Goal: Check status: Check status

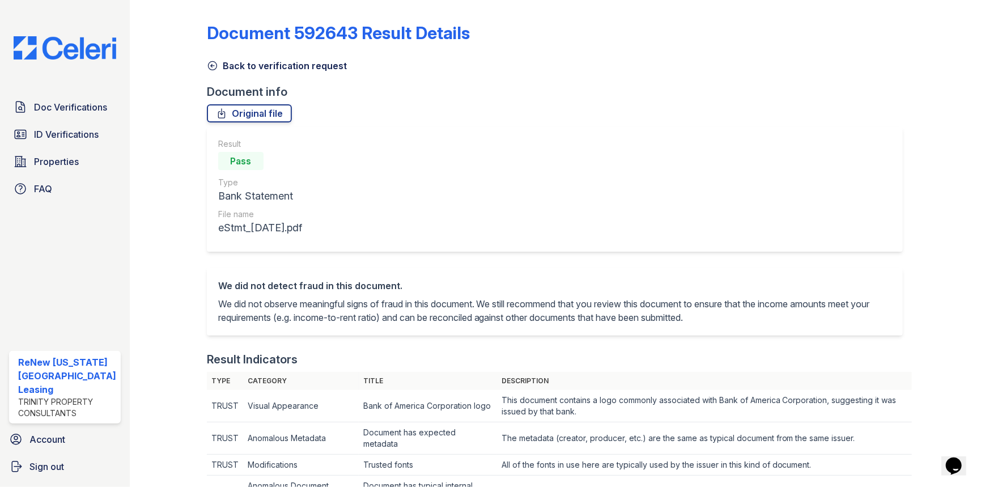
scroll to position [464, 0]
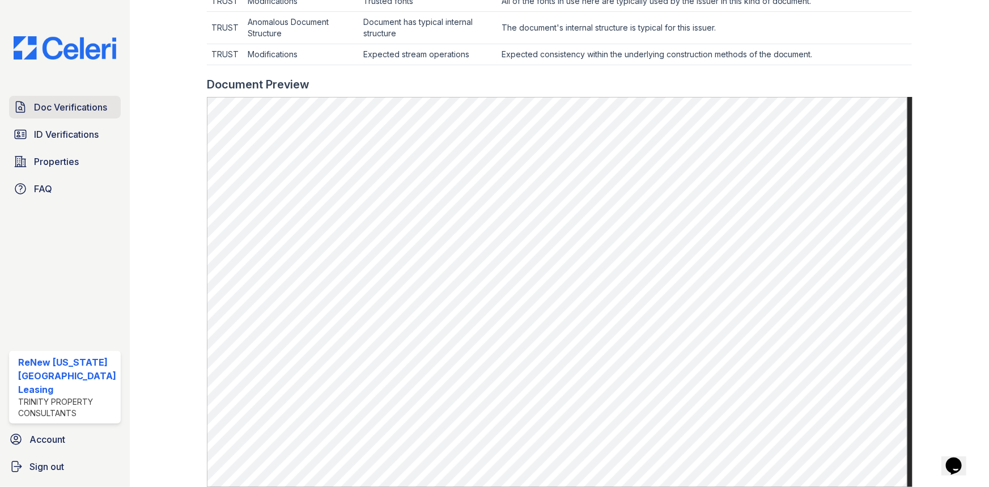
click at [59, 99] on link "Doc Verifications" at bounding box center [65, 107] width 112 height 23
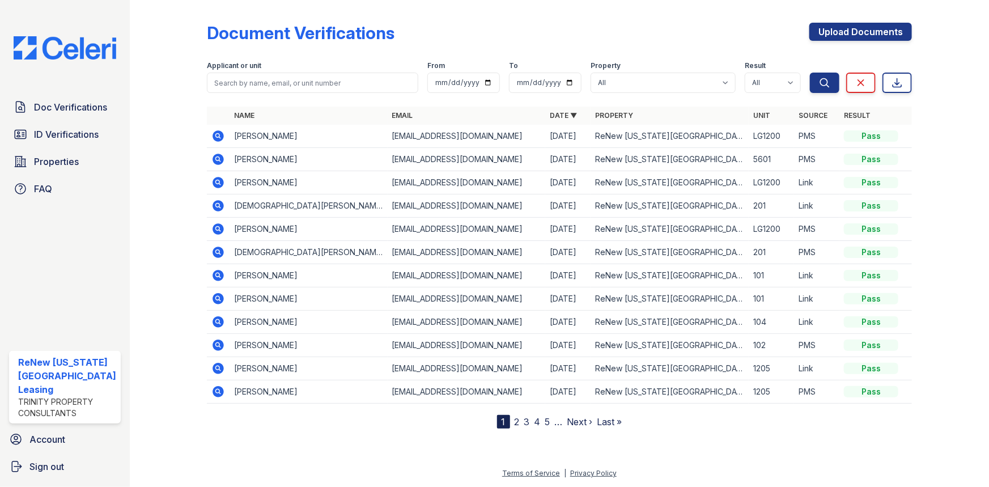
click at [214, 223] on icon at bounding box center [218, 229] width 14 height 14
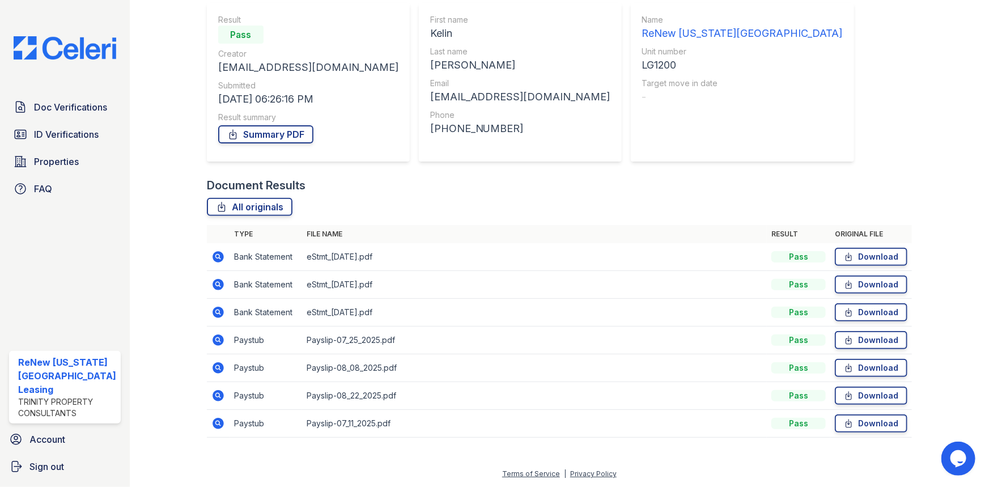
click at [217, 339] on icon at bounding box center [217, 339] width 11 height 11
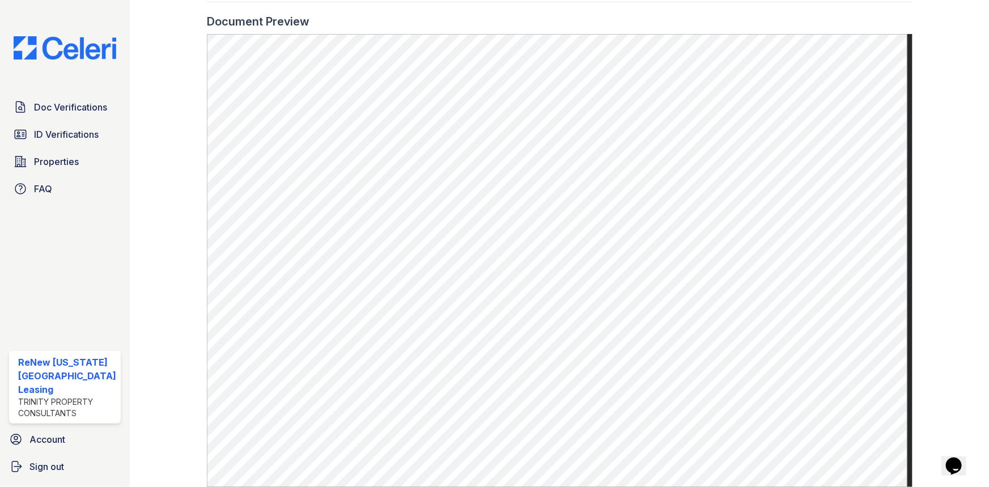
scroll to position [587, 0]
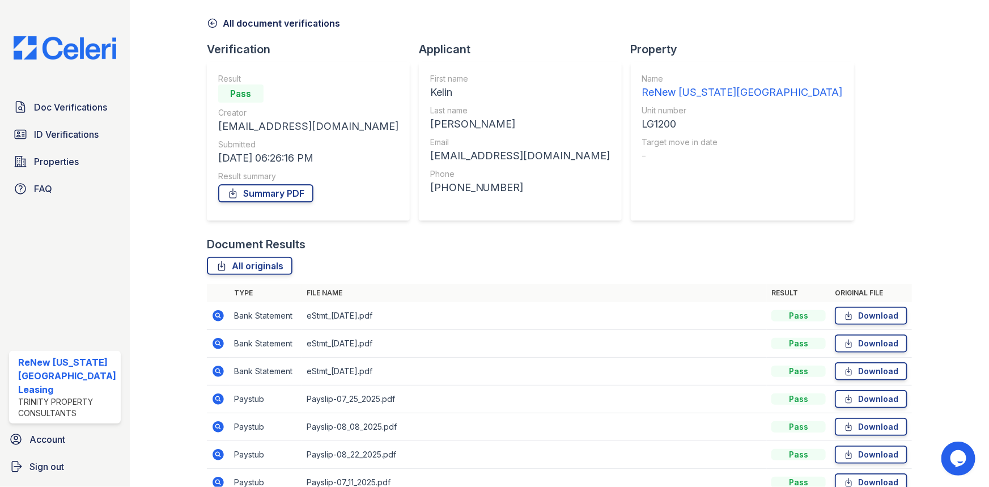
scroll to position [101, 0]
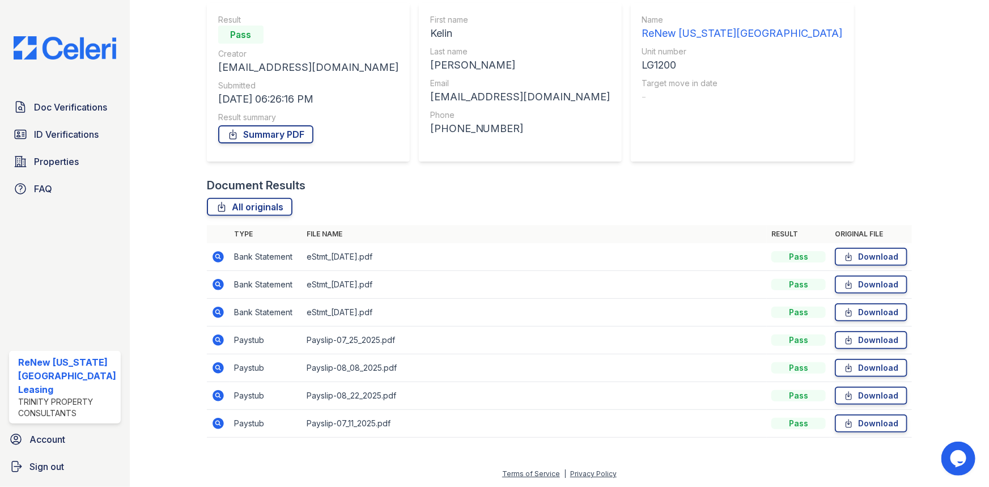
click at [215, 425] on icon at bounding box center [217, 423] width 11 height 11
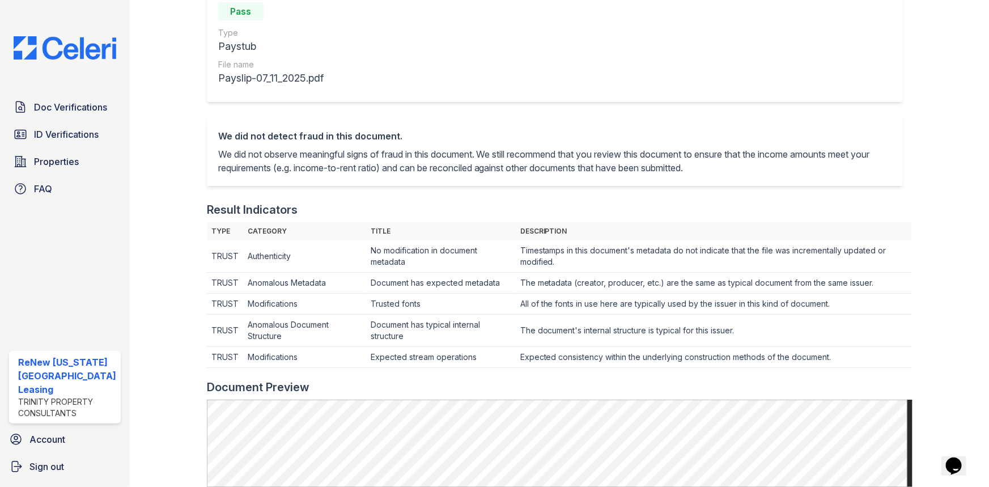
scroll to position [257, 0]
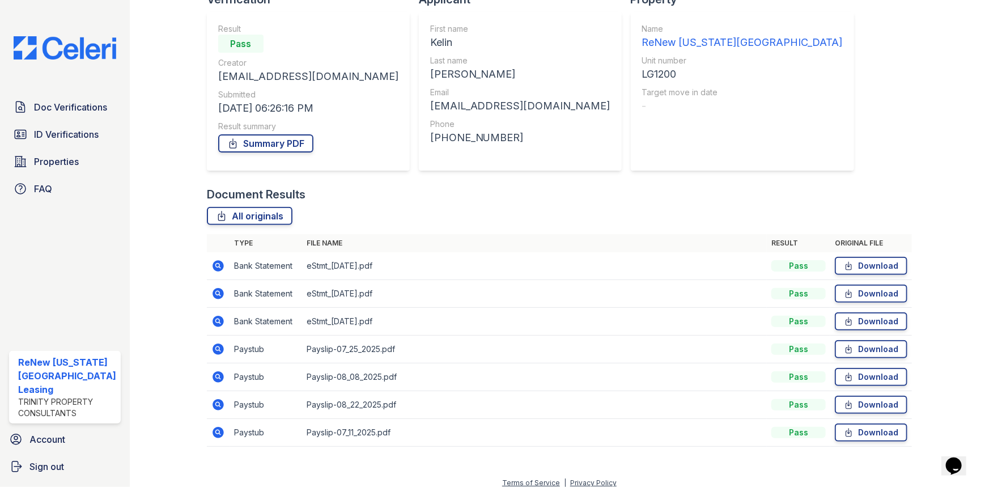
scroll to position [101, 0]
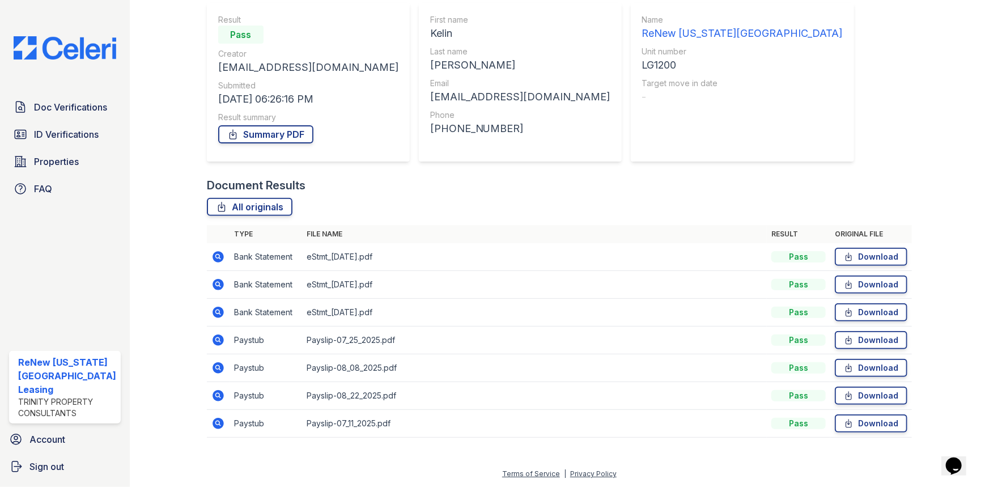
click at [216, 368] on icon at bounding box center [217, 367] width 11 height 11
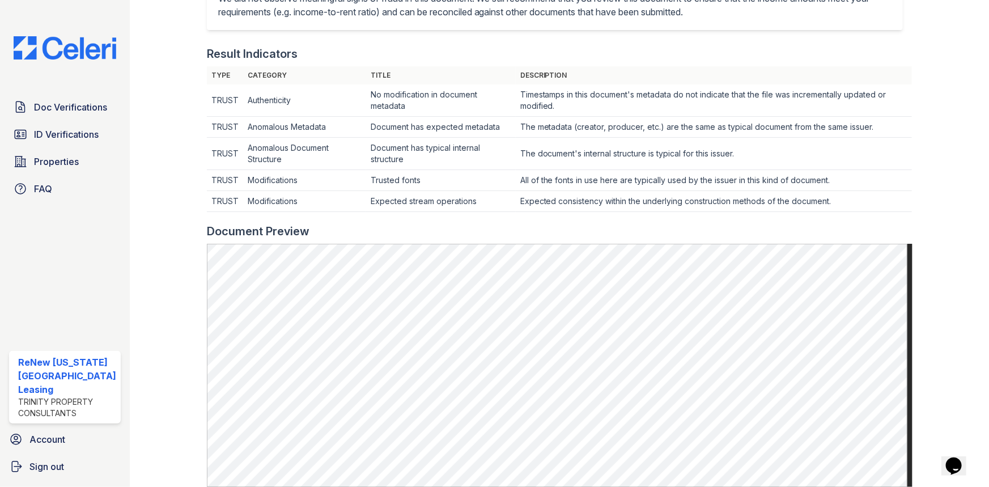
scroll to position [309, 0]
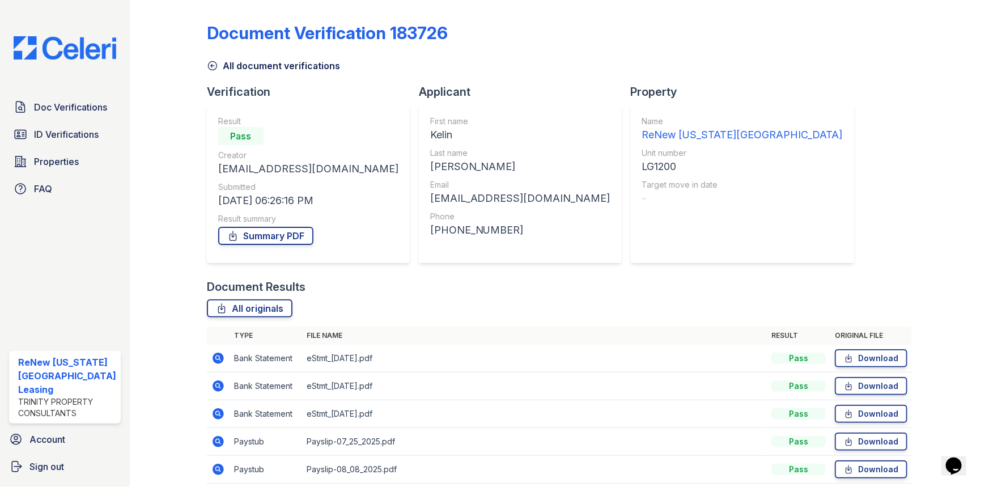
click at [212, 444] on icon at bounding box center [217, 441] width 11 height 11
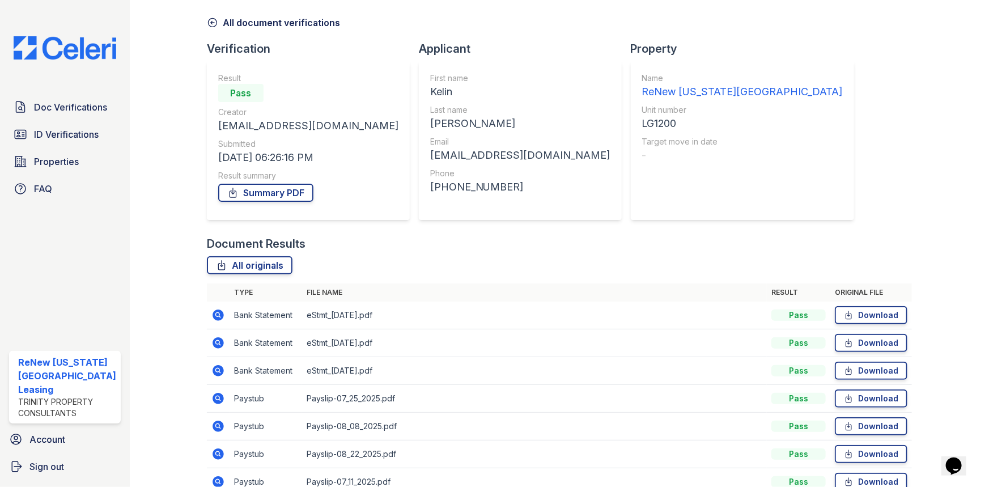
scroll to position [101, 0]
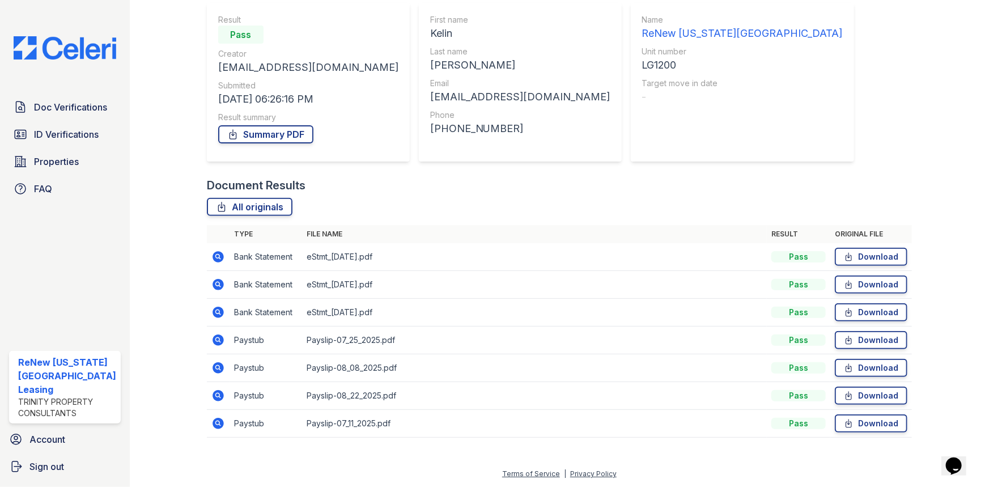
click at [217, 390] on icon at bounding box center [217, 395] width 11 height 11
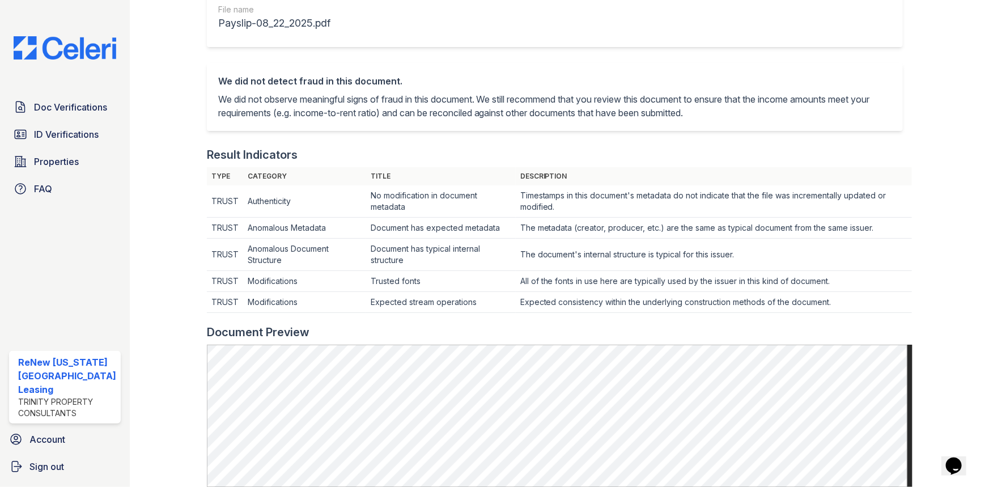
scroll to position [309, 0]
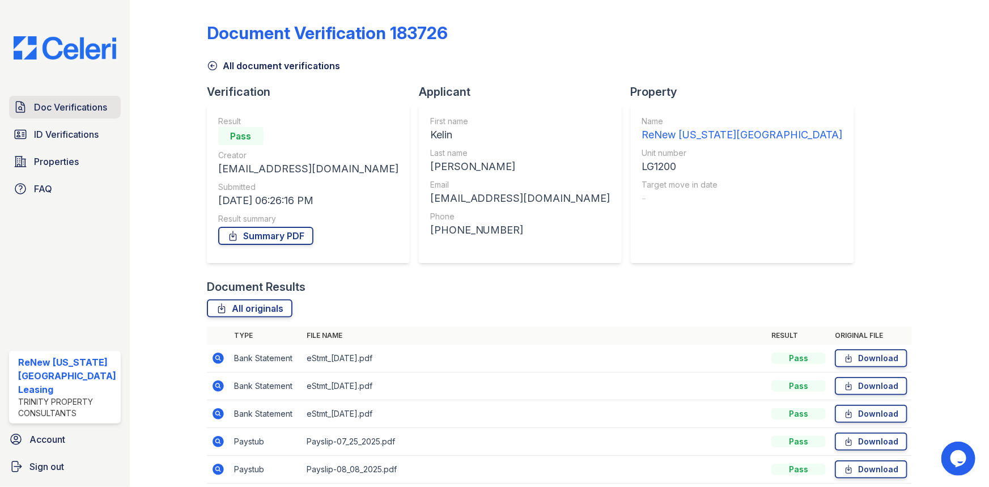
click at [59, 109] on span "Doc Verifications" at bounding box center [70, 107] width 73 height 14
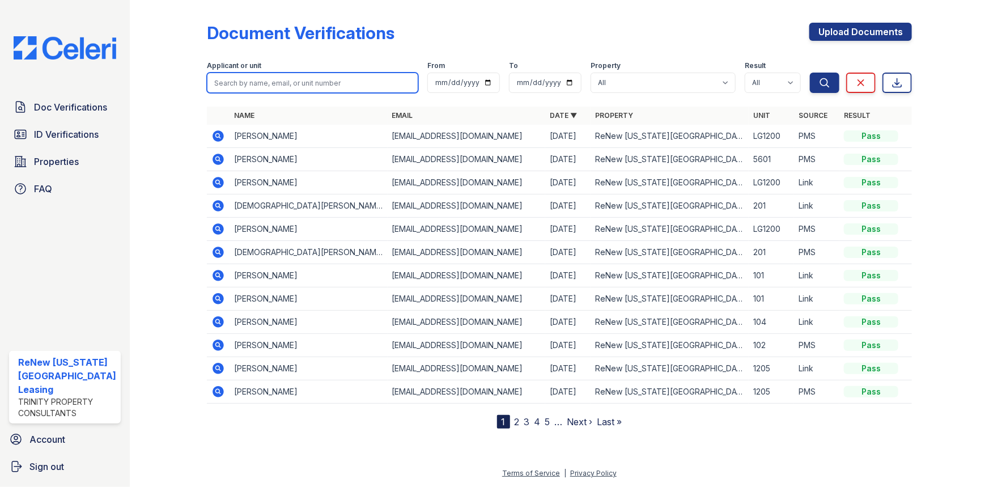
click at [308, 85] on input "search" at bounding box center [313, 83] width 212 height 20
click at [218, 255] on icon at bounding box center [217, 251] width 11 height 11
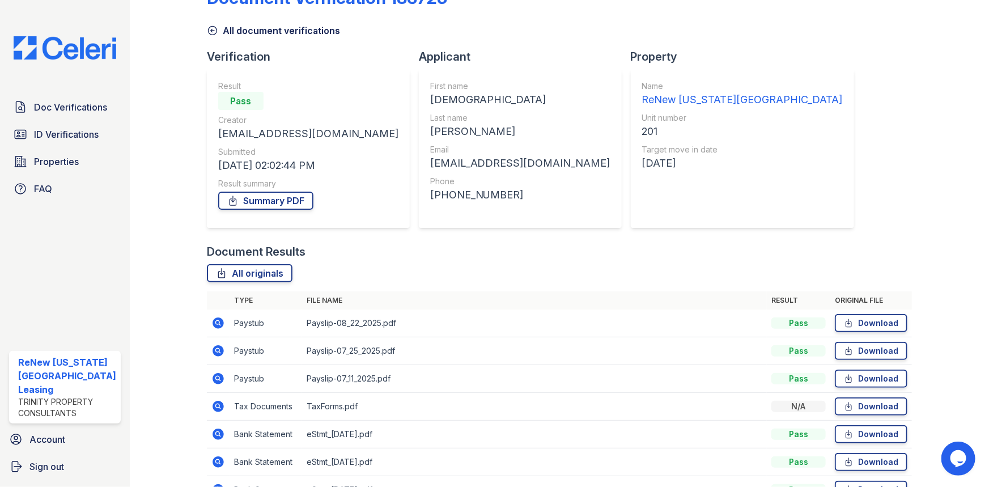
scroll to position [51, 0]
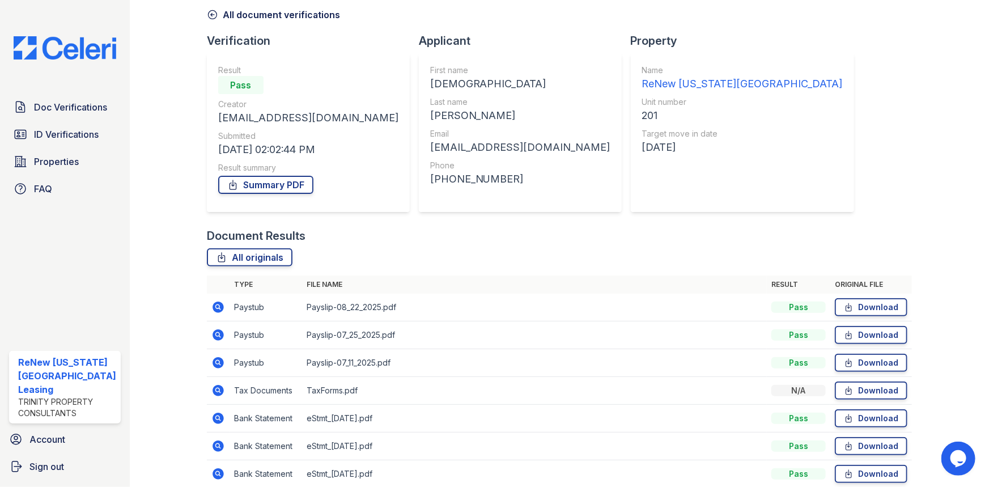
click at [216, 306] on icon at bounding box center [217, 306] width 3 height 3
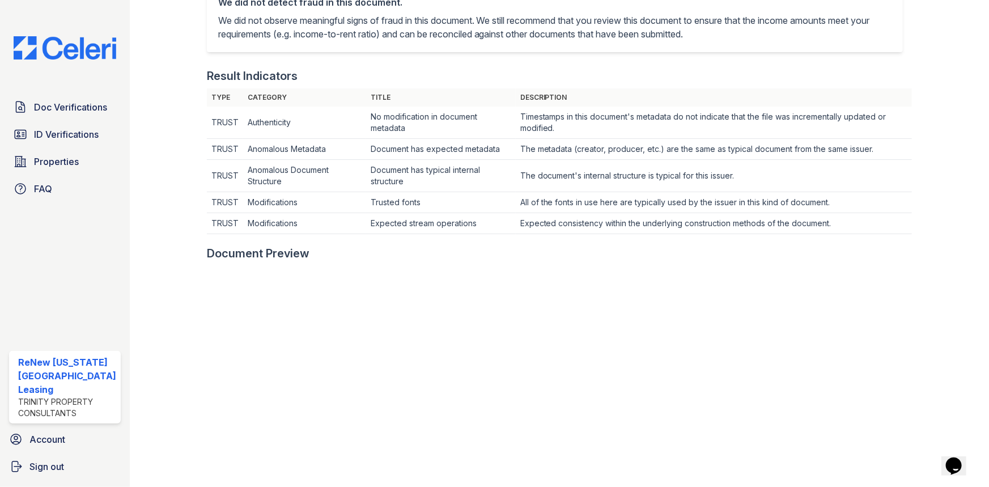
scroll to position [309, 0]
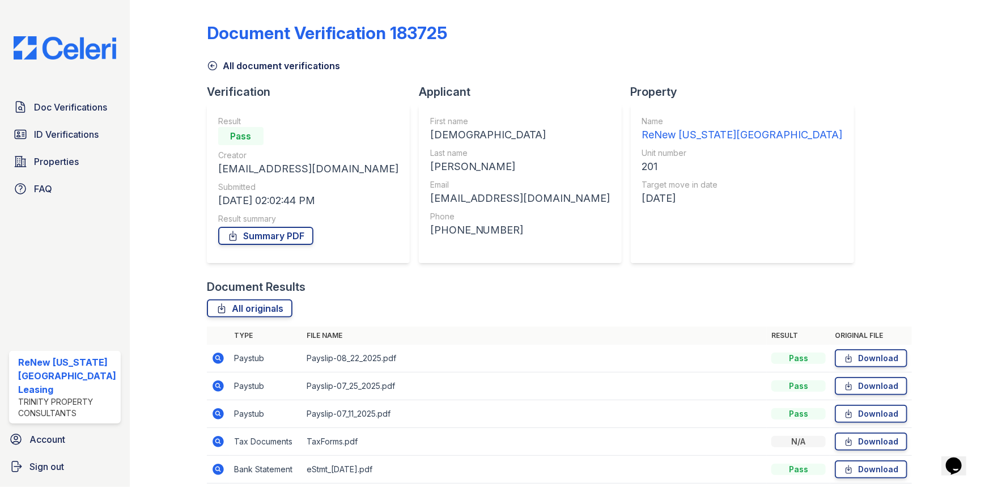
click at [216, 384] on icon at bounding box center [217, 385] width 3 height 3
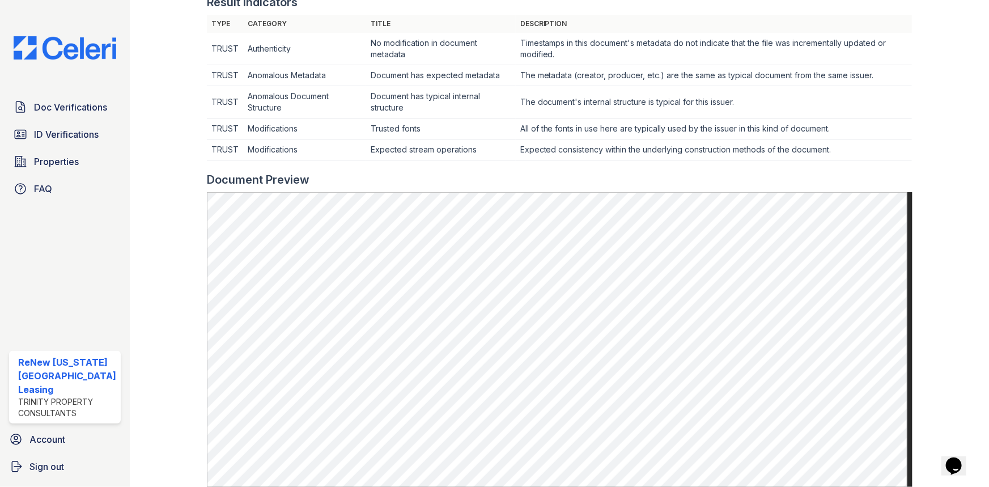
scroll to position [360, 0]
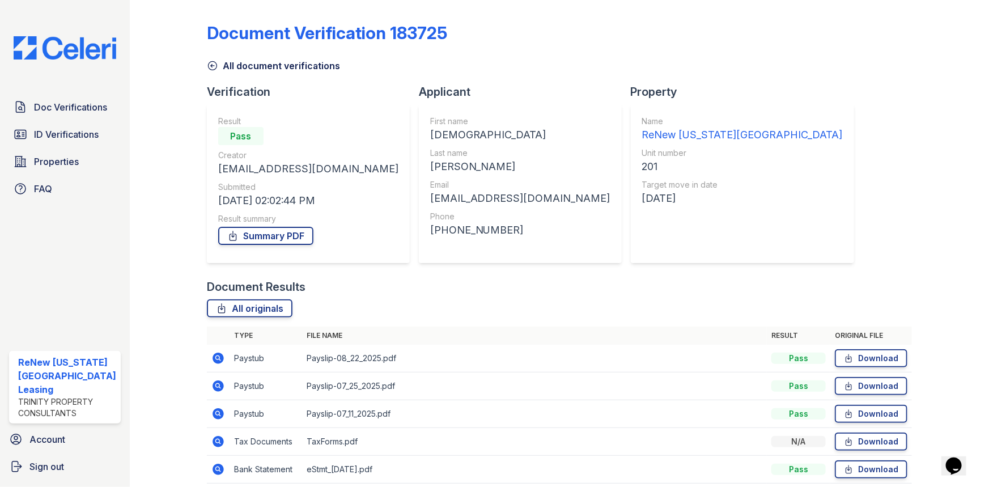
click at [220, 413] on icon at bounding box center [217, 413] width 11 height 11
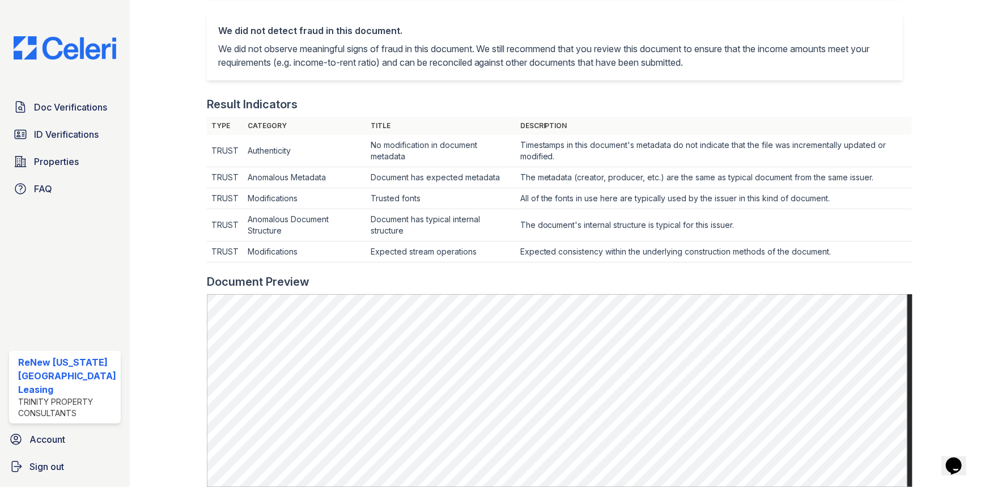
scroll to position [257, 0]
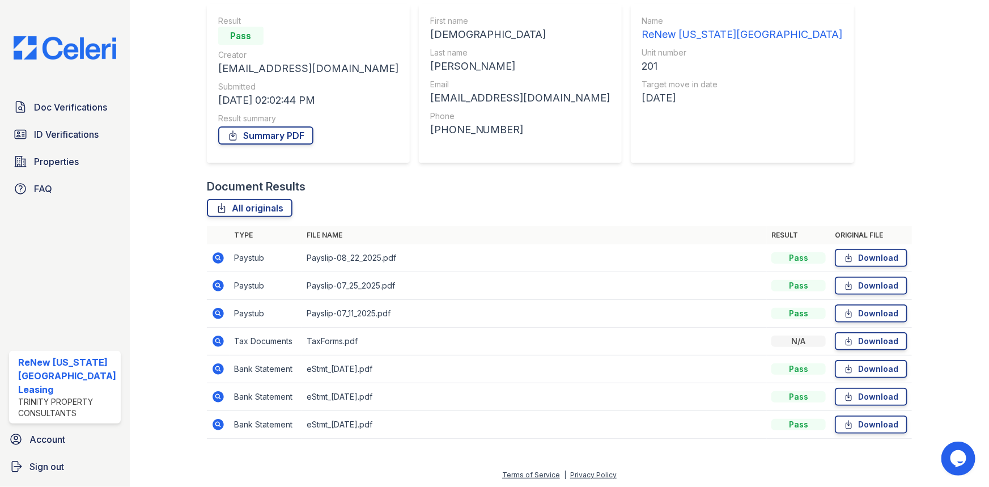
scroll to position [101, 0]
click at [216, 368] on icon at bounding box center [218, 368] width 14 height 14
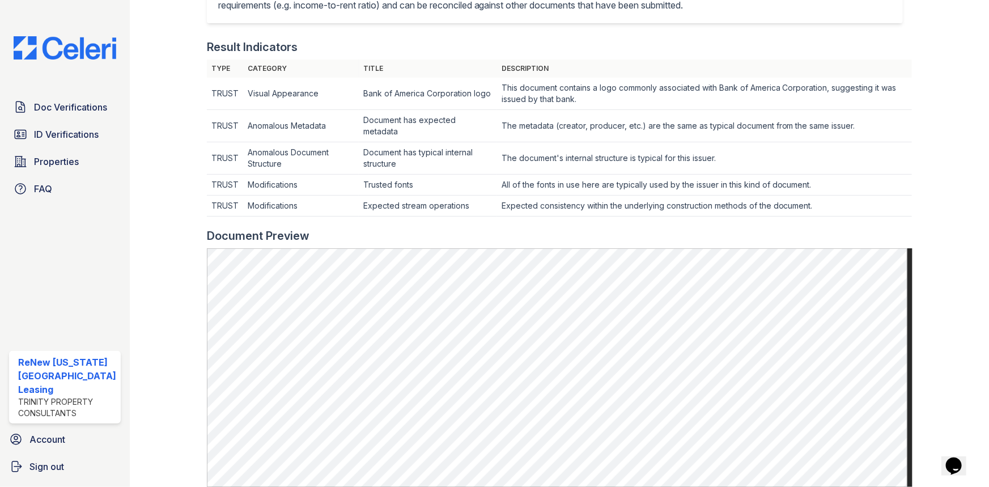
scroll to position [360, 0]
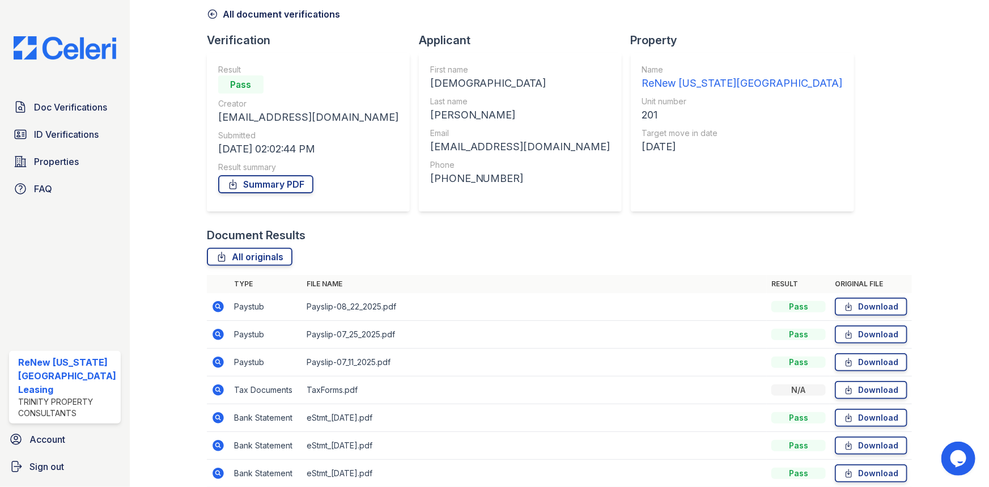
scroll to position [101, 0]
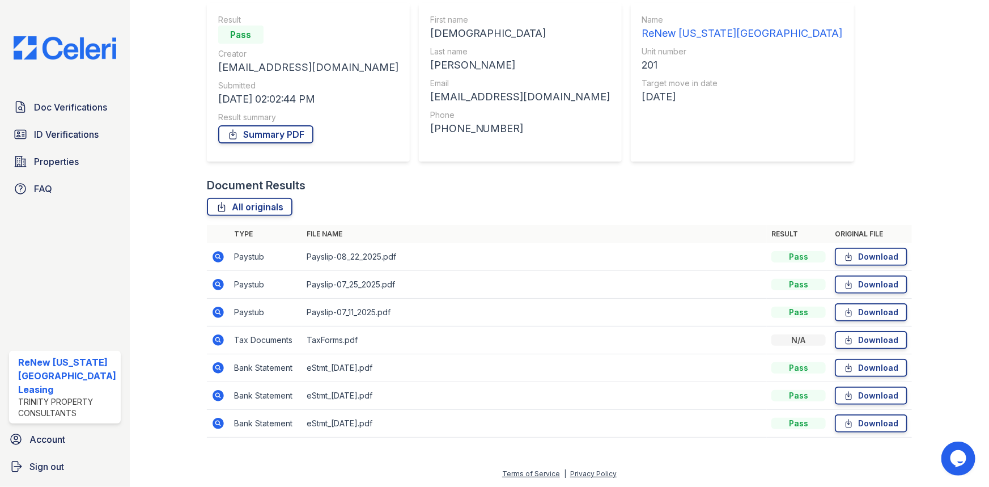
click at [216, 256] on icon at bounding box center [218, 257] width 14 height 14
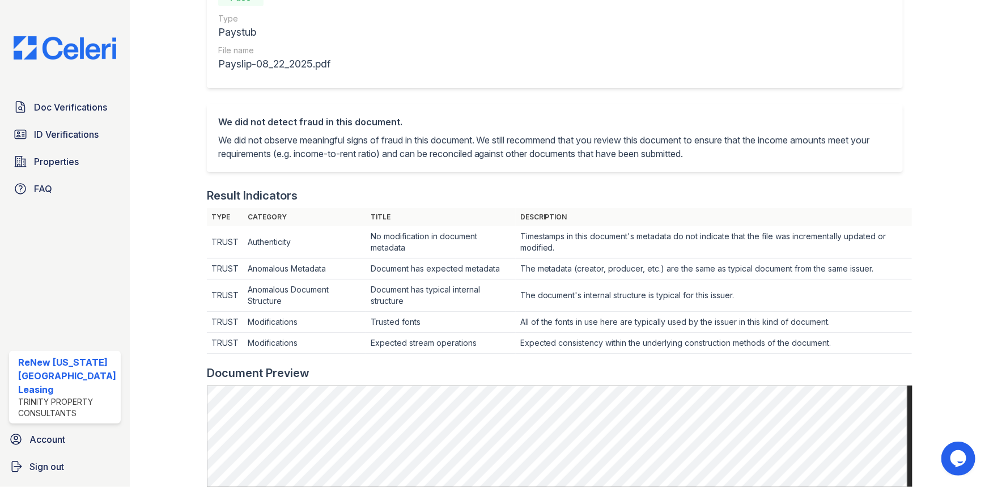
scroll to position [309, 0]
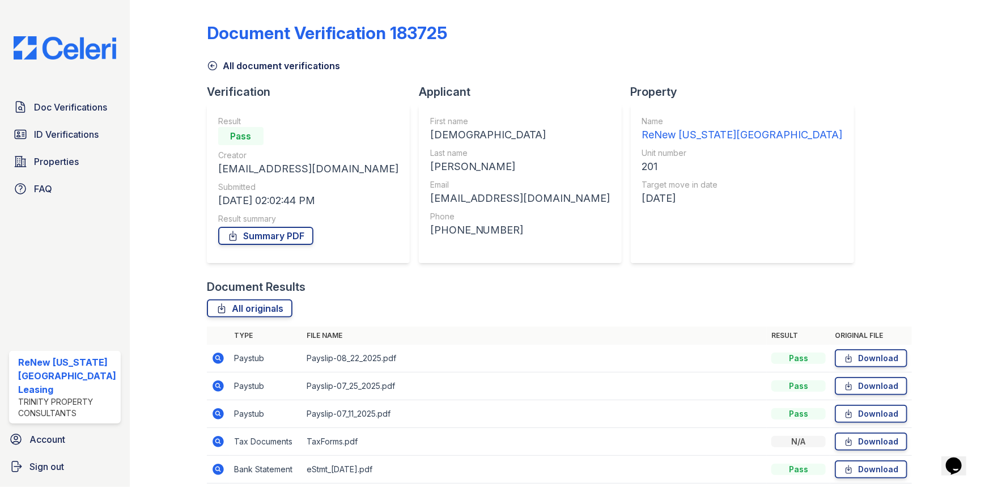
click at [751, 235] on div "Document Verification 183725 All document verifications Verification Result Pas…" at bounding box center [559, 278] width 705 height 546
click at [46, 138] on span "ID Verifications" at bounding box center [66, 134] width 65 height 14
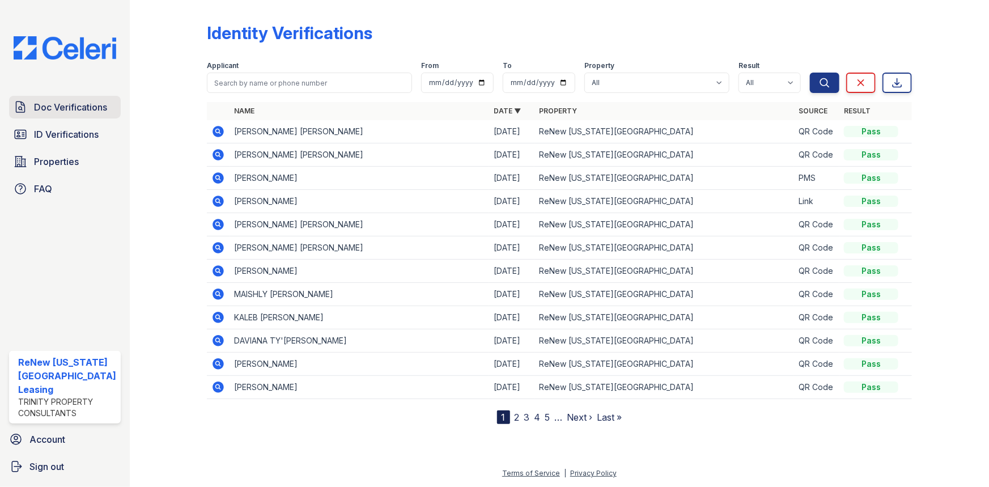
click at [70, 108] on span "Doc Verifications" at bounding box center [70, 107] width 73 height 14
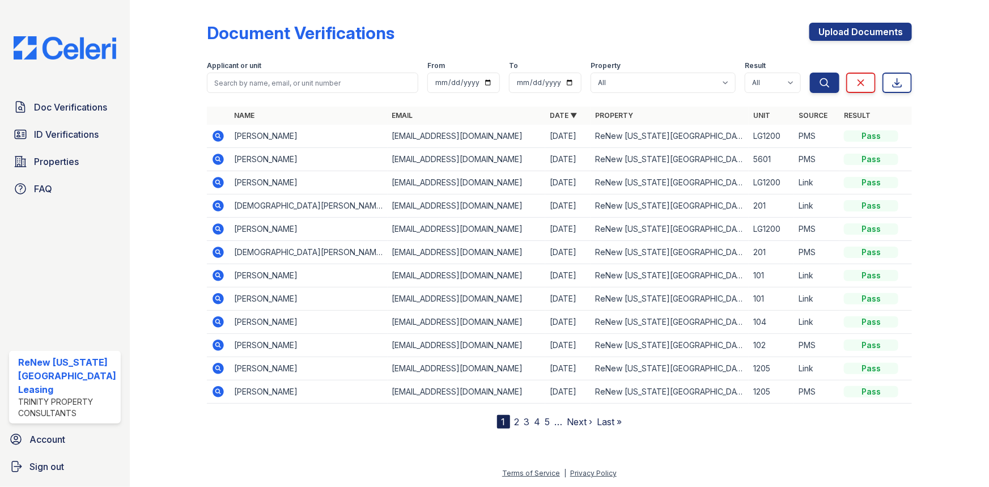
click at [216, 186] on icon at bounding box center [217, 182] width 11 height 11
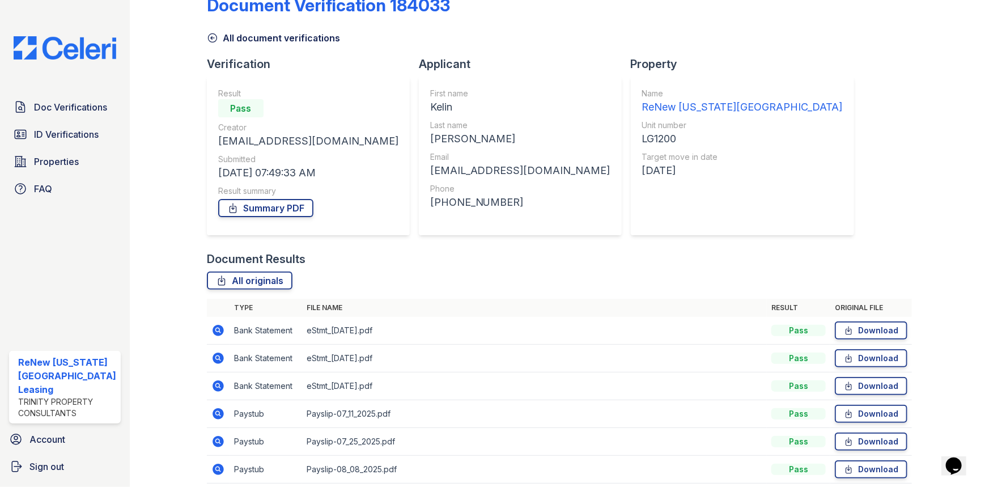
scroll to position [101, 0]
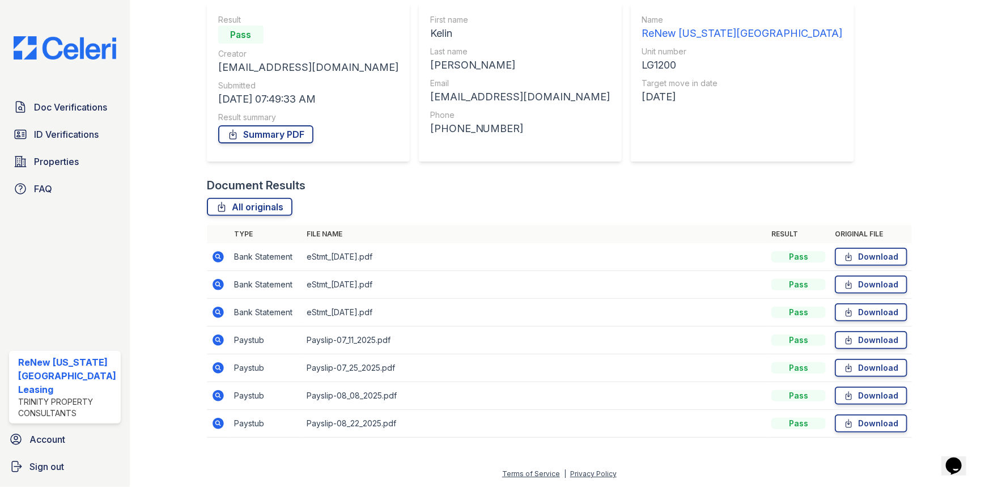
click at [216, 395] on icon at bounding box center [217, 394] width 3 height 3
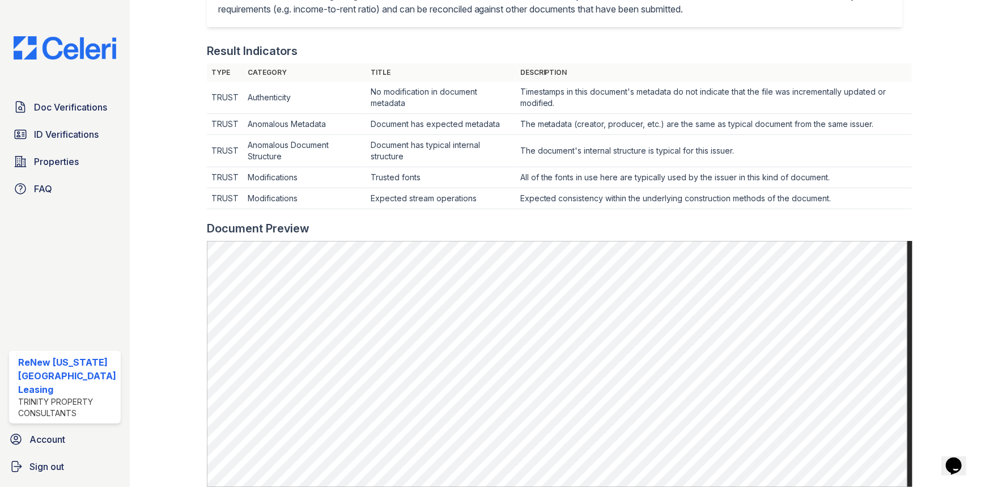
scroll to position [309, 0]
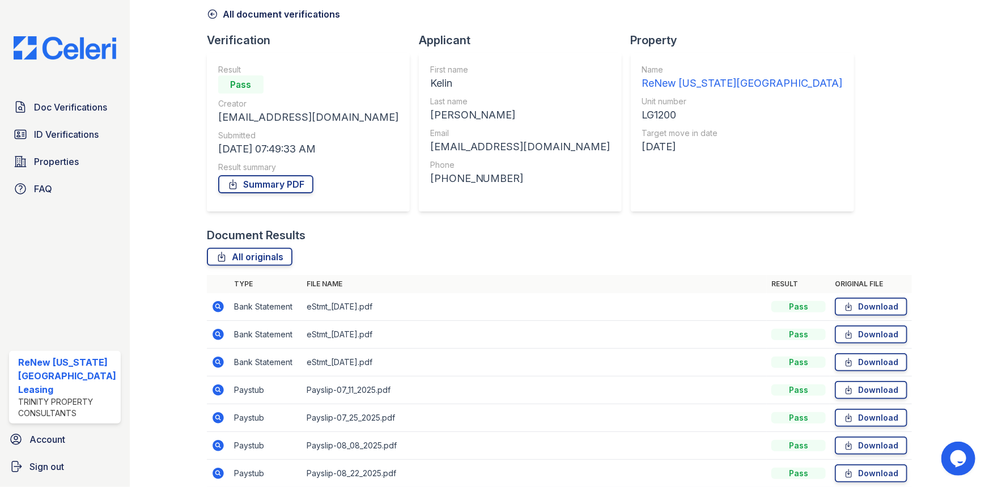
scroll to position [101, 0]
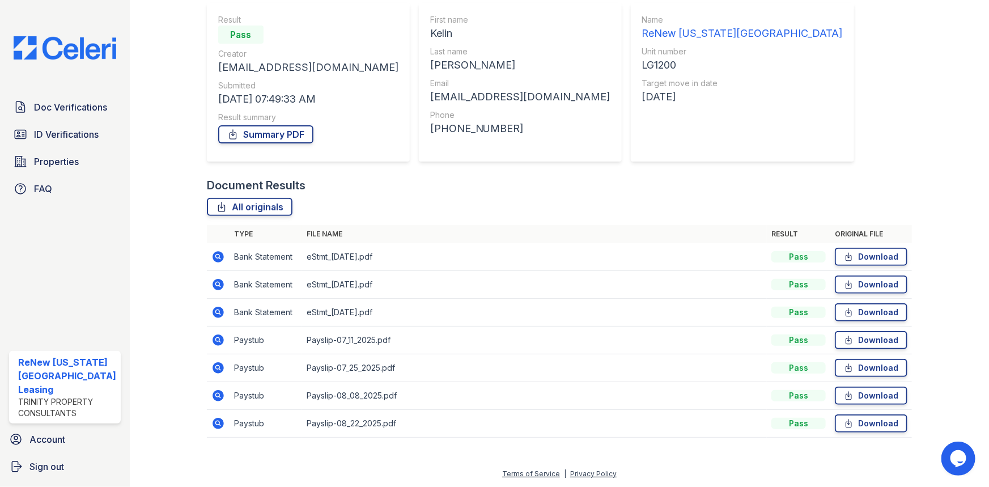
click at [212, 424] on icon at bounding box center [217, 423] width 11 height 11
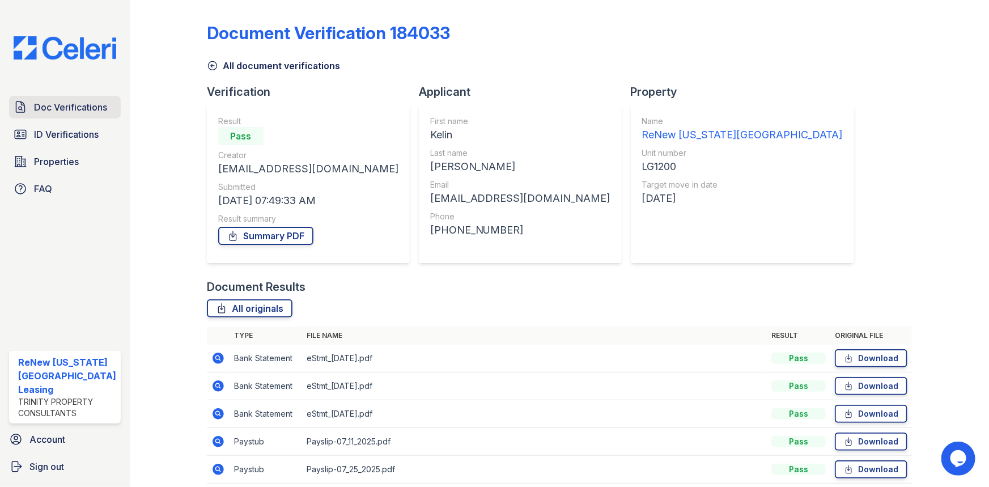
click at [69, 109] on span "Doc Verifications" at bounding box center [70, 107] width 73 height 14
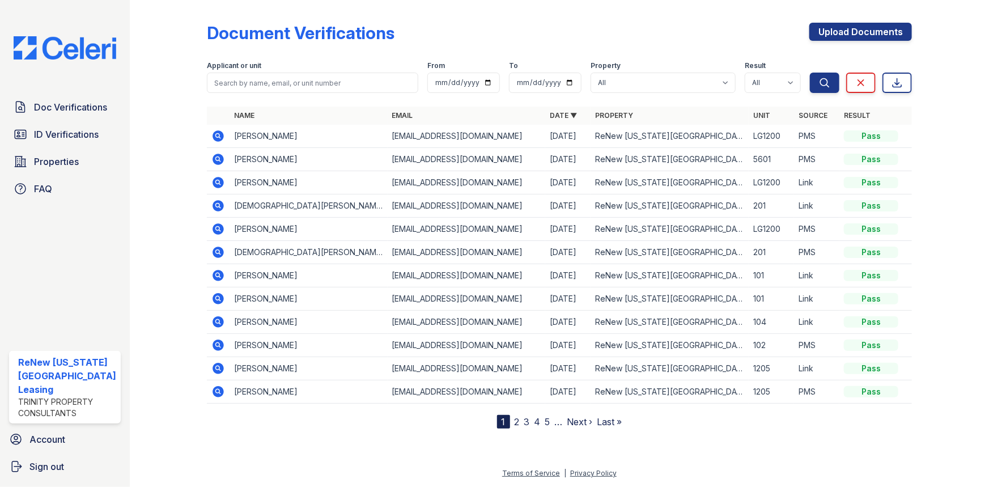
click at [219, 254] on icon at bounding box center [217, 251] width 11 height 11
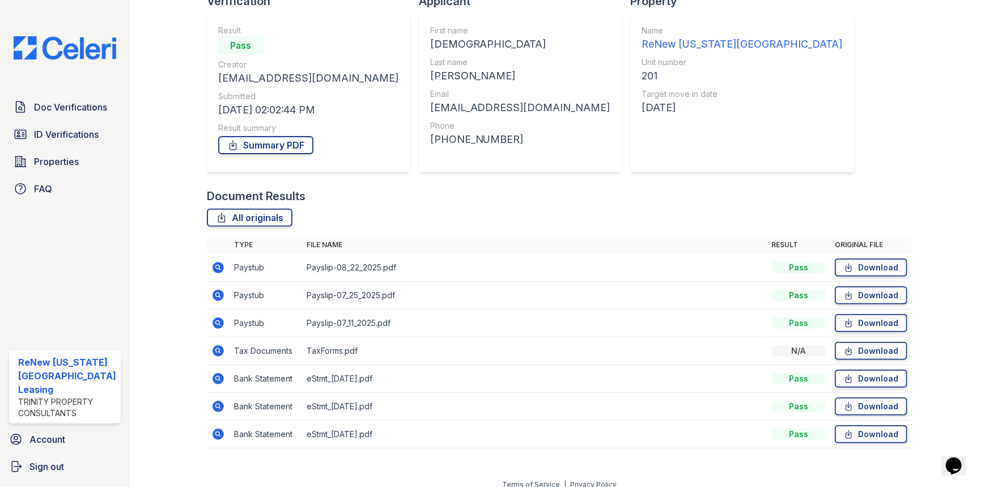
scroll to position [101, 0]
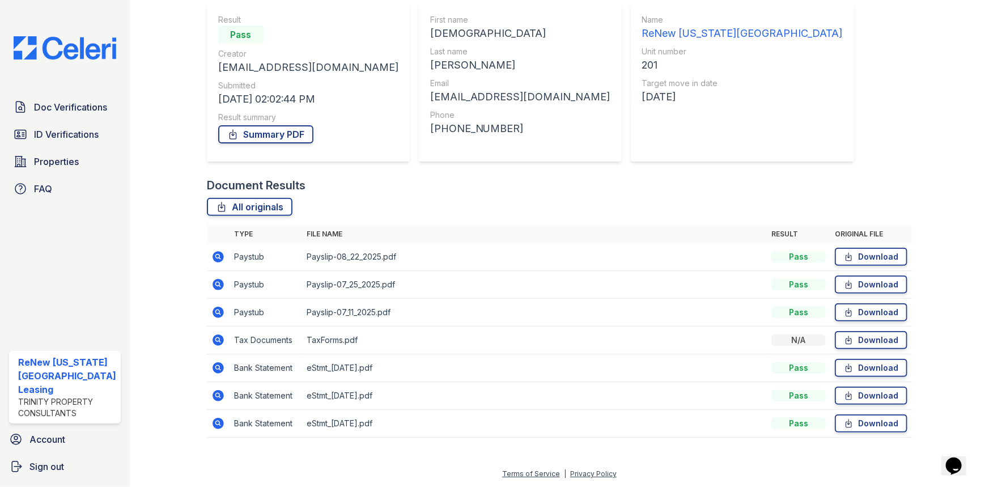
click at [212, 255] on icon at bounding box center [217, 256] width 11 height 11
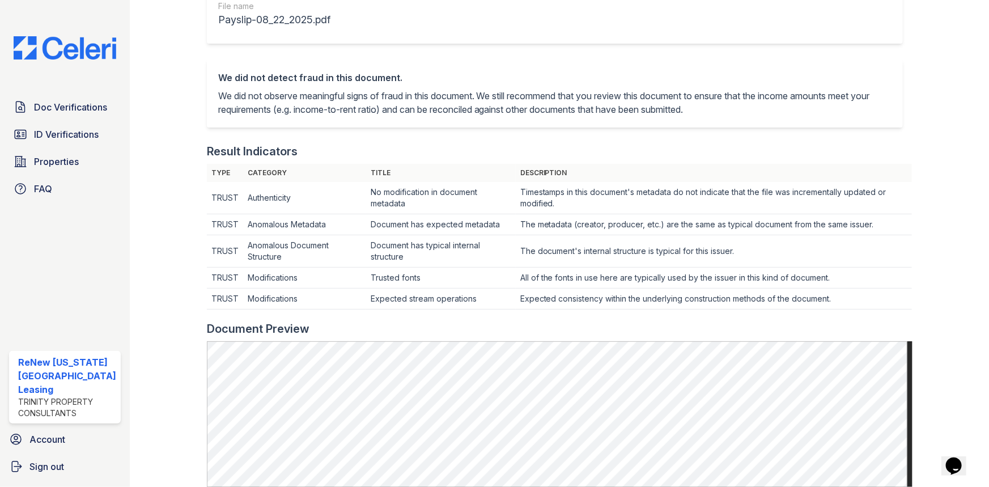
scroll to position [257, 0]
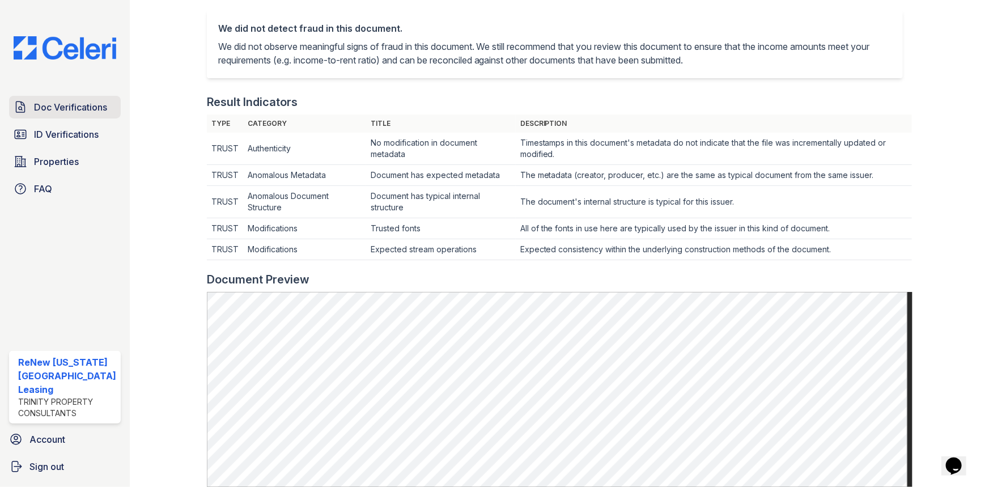
click at [45, 113] on span "Doc Verifications" at bounding box center [70, 107] width 73 height 14
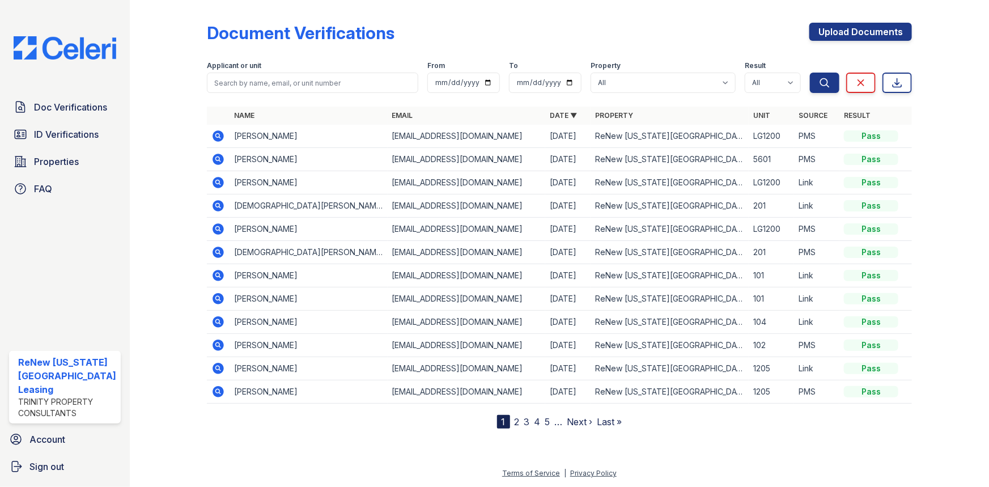
click at [218, 179] on icon at bounding box center [217, 182] width 11 height 11
